Goal: Information Seeking & Learning: Learn about a topic

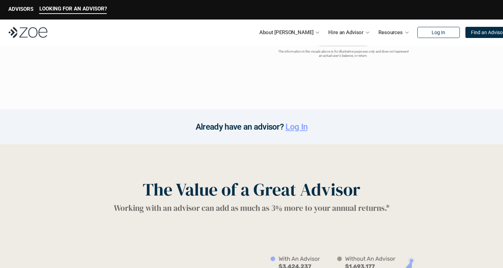
scroll to position [831, 0]
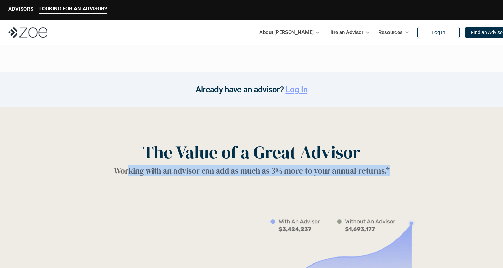
drag, startPoint x: 127, startPoint y: 169, endPoint x: 442, endPoint y: 174, distance: 314.7
click at [442, 174] on div "The Value of a Great Advisor Working with an advisor can add as much as 3% more…" at bounding box center [251, 159] width 475 height 34
click at [442, 175] on div "The Value of a Great Advisor Working with an advisor can add as much as 3% more…" at bounding box center [251, 159] width 475 height 34
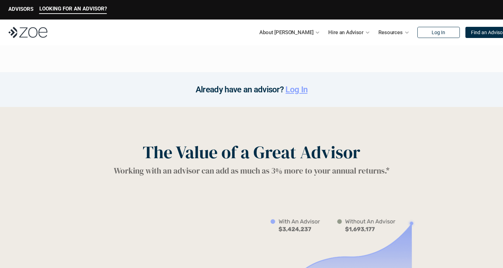
drag, startPoint x: 279, startPoint y: 173, endPoint x: 398, endPoint y: 177, distance: 118.8
click at [398, 177] on div "The Value of a Great Advisor Working with an advisor can add as much as 3% more…" at bounding box center [251, 254] width 503 height 295
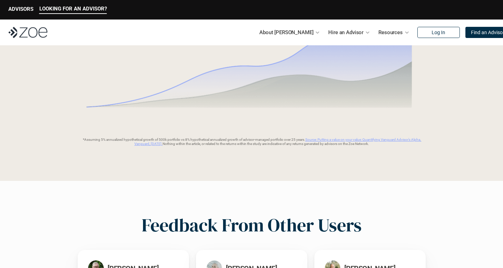
scroll to position [1059, 0]
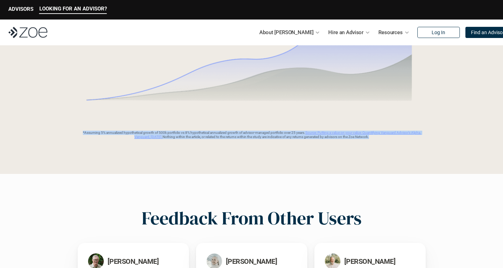
drag, startPoint x: 127, startPoint y: 126, endPoint x: 227, endPoint y: 157, distance: 104.5
click at [211, 147] on div "The Value of a Great Advisor Working with an advisor can add as much as 3% more…" at bounding box center [251, 26] width 503 height 295
click at [241, 163] on div "The Value of a Great Advisor Working with an advisor can add as much as 3% more…" at bounding box center [251, 26] width 503 height 295
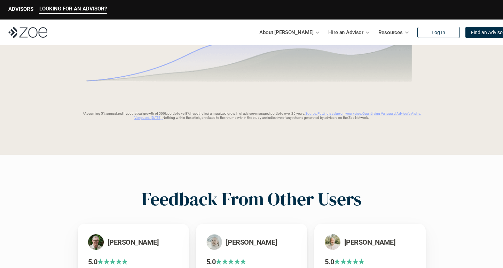
scroll to position [1193, 0]
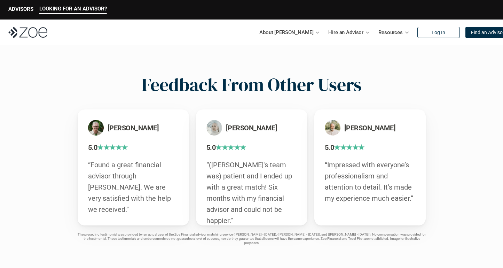
click at [451, 149] on div "Feedback From Other Users [PERSON_NAME] 5.0 ★★★★★ “Found a great financial advi…" at bounding box center [251, 159] width 503 height 238
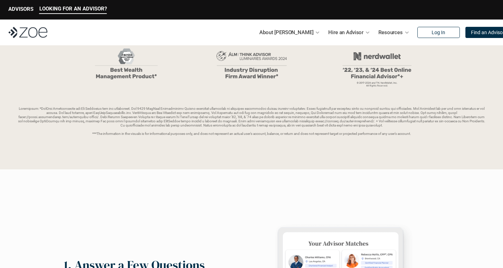
scroll to position [0, 0]
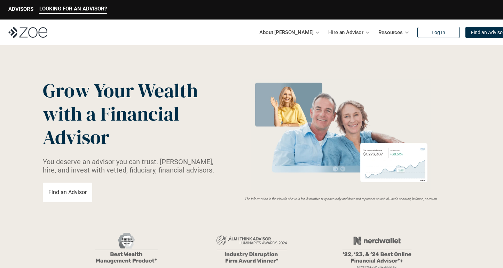
click at [14, 36] on img at bounding box center [27, 32] width 39 height 11
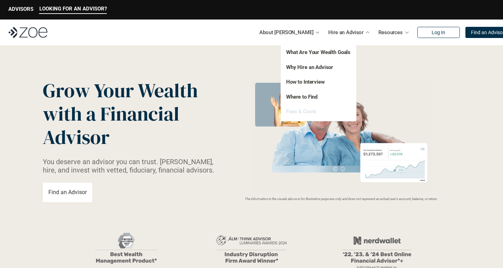
click at [300, 111] on link "Fees & Costs" at bounding box center [301, 111] width 30 height 6
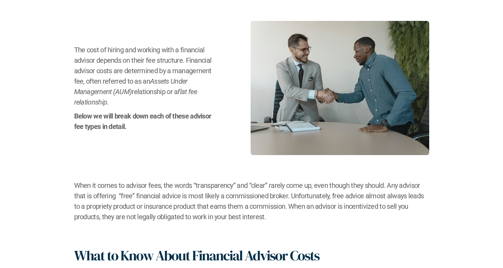
scroll to position [154, 0]
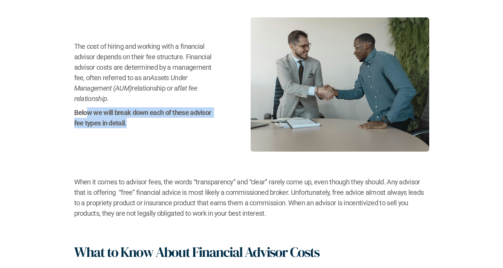
drag, startPoint x: 93, startPoint y: 111, endPoint x: 163, endPoint y: 139, distance: 74.9
click at [162, 138] on div "The cost of hiring and working with a financial advisor depends on their fee st…" at bounding box center [251, 84] width 355 height 134
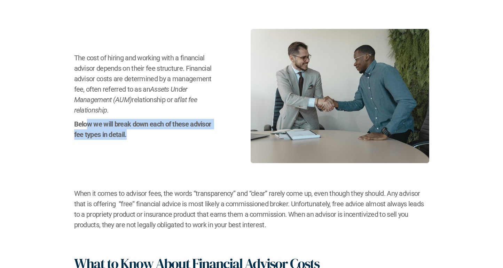
scroll to position [0, 0]
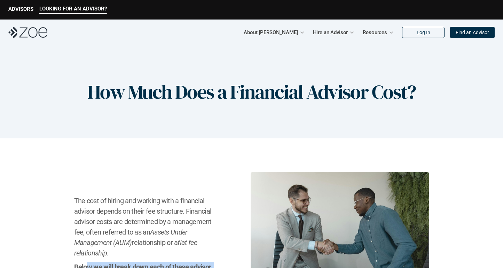
click at [26, 29] on img at bounding box center [27, 32] width 39 height 11
